Goal: Task Accomplishment & Management: Manage account settings

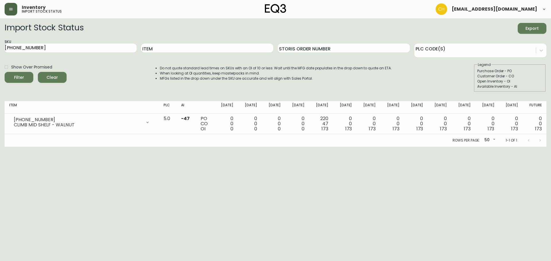
click at [9, 9] on icon "button" at bounding box center [11, 9] width 5 height 5
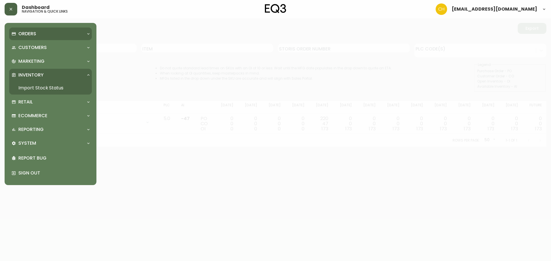
click at [25, 34] on p "Orders" at bounding box center [27, 34] width 18 height 6
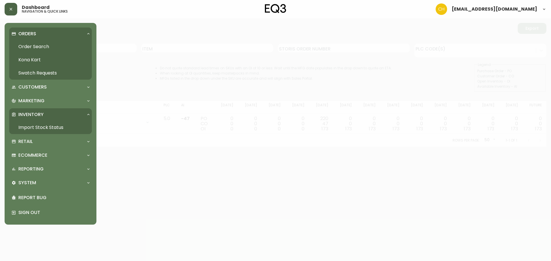
click at [32, 46] on link "Order Search" at bounding box center [50, 46] width 83 height 13
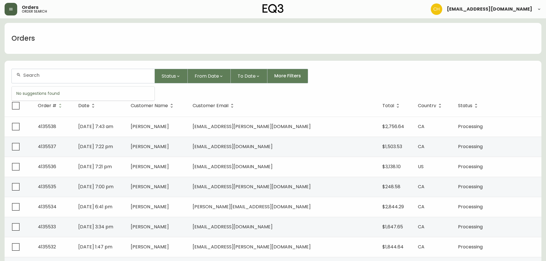
click at [32, 74] on input "text" at bounding box center [86, 75] width 127 height 5
type input "4135502"
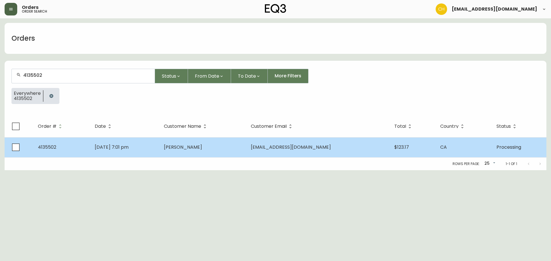
click at [157, 148] on td "[DATE] 7:01 pm" at bounding box center [124, 147] width 69 height 20
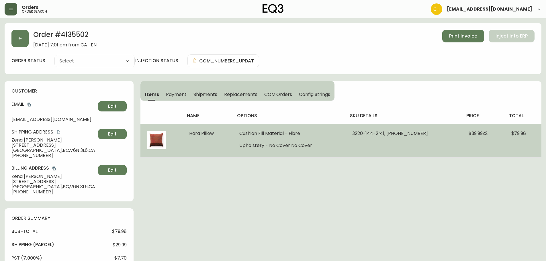
type input "Processing"
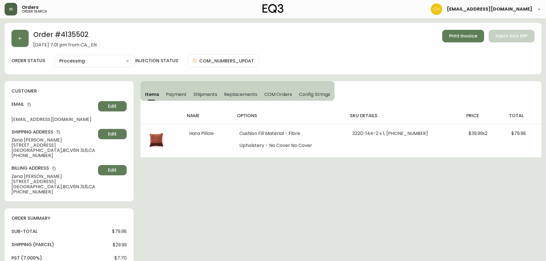
select select "PROCESSING"
click at [272, 95] on span "COM Orders" at bounding box center [278, 94] width 28 height 6
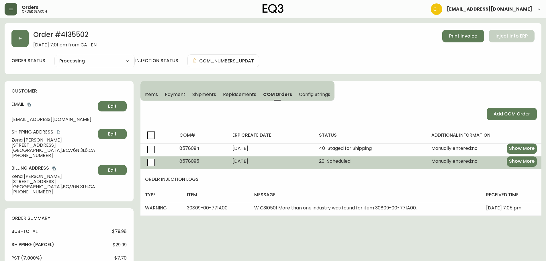
click at [186, 161] on span "8578095" at bounding box center [190, 161] width 20 height 7
copy span "8578095"
